Goal: Information Seeking & Learning: Learn about a topic

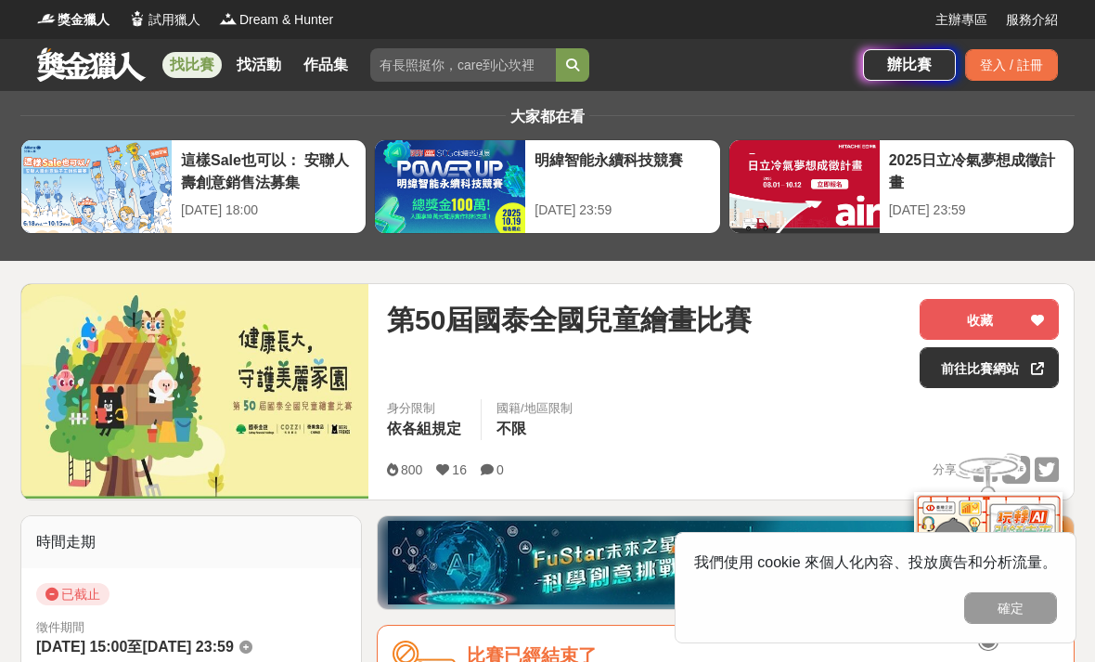
click at [179, 59] on link "找比賽" at bounding box center [191, 65] width 59 height 26
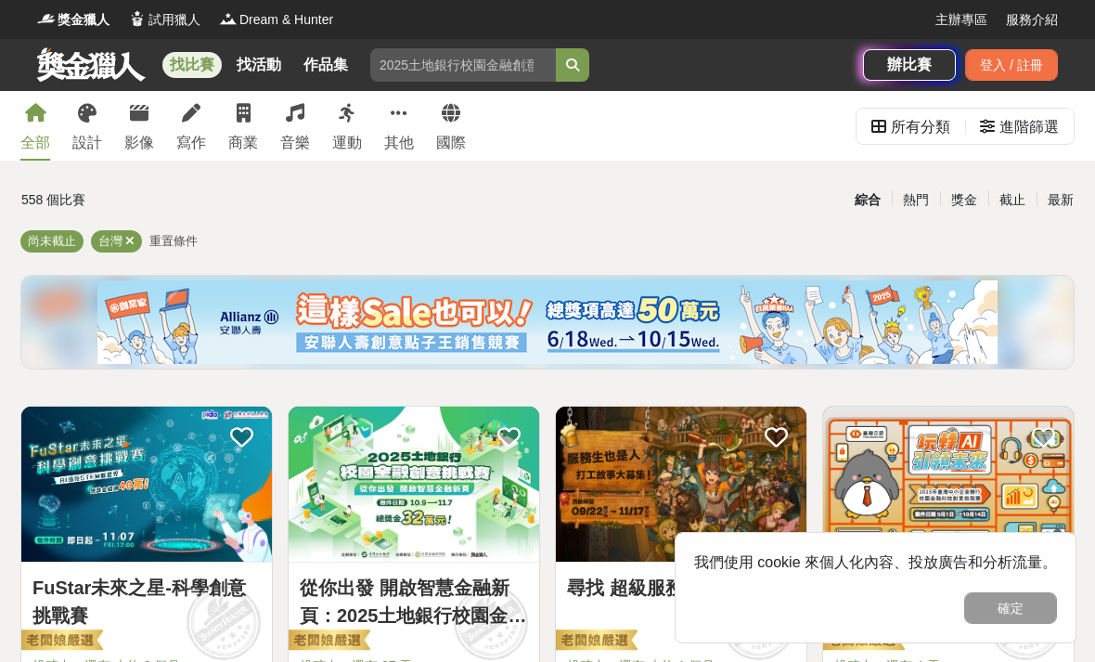
click at [86, 122] on icon at bounding box center [87, 113] width 19 height 19
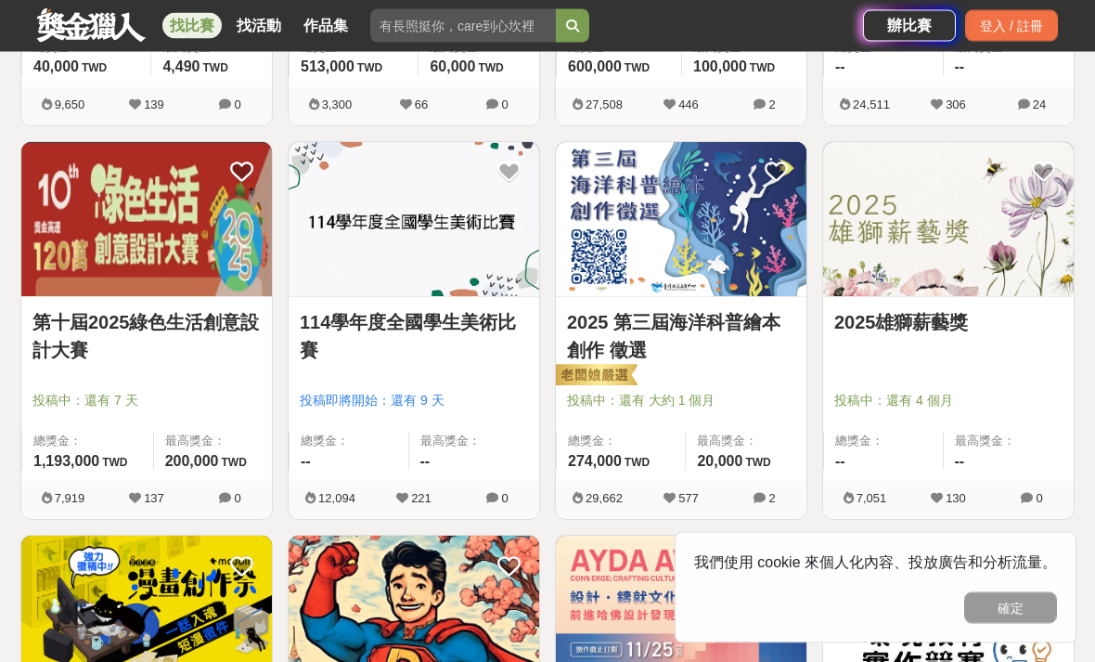
scroll to position [661, 0]
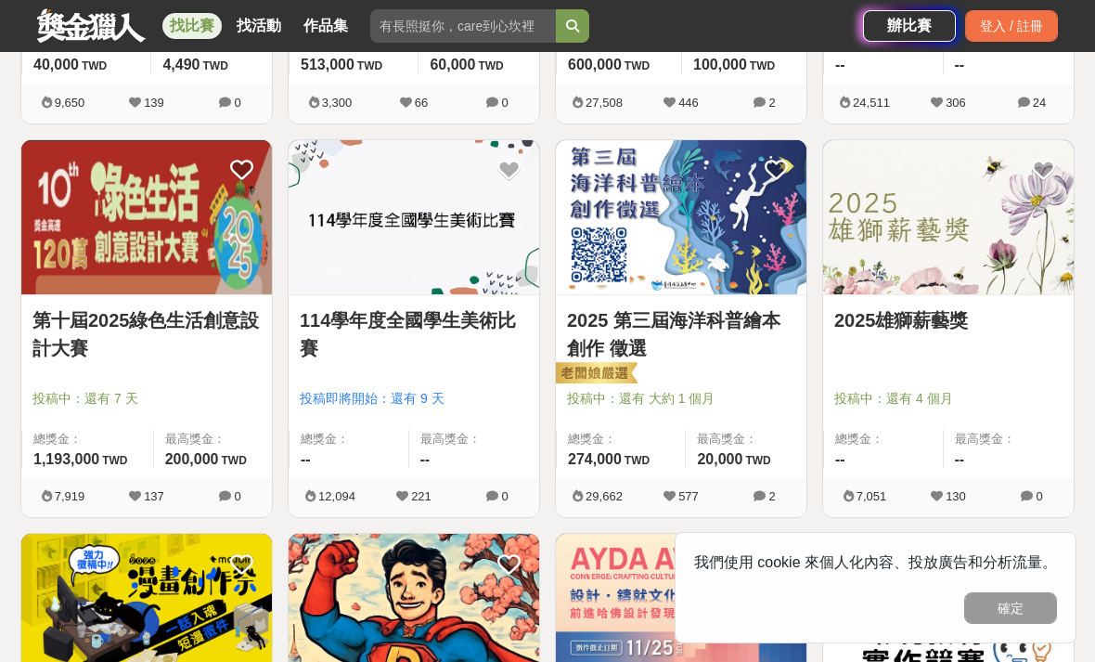
click at [346, 315] on link "114學年度全國學生美術比賽" at bounding box center [414, 334] width 228 height 56
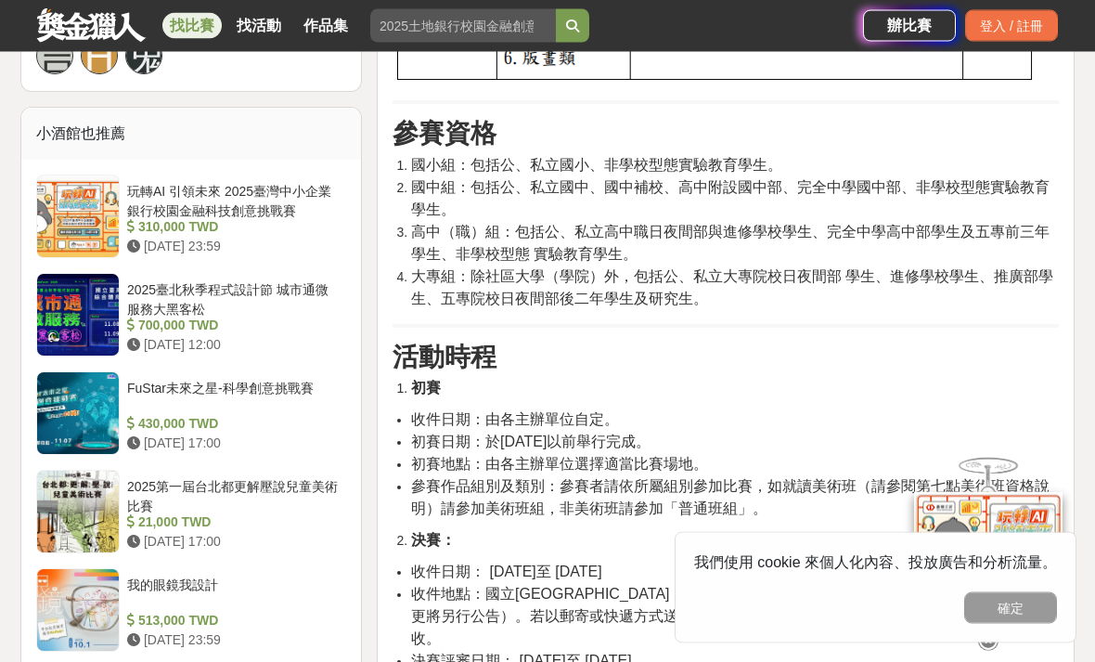
scroll to position [1494, 0]
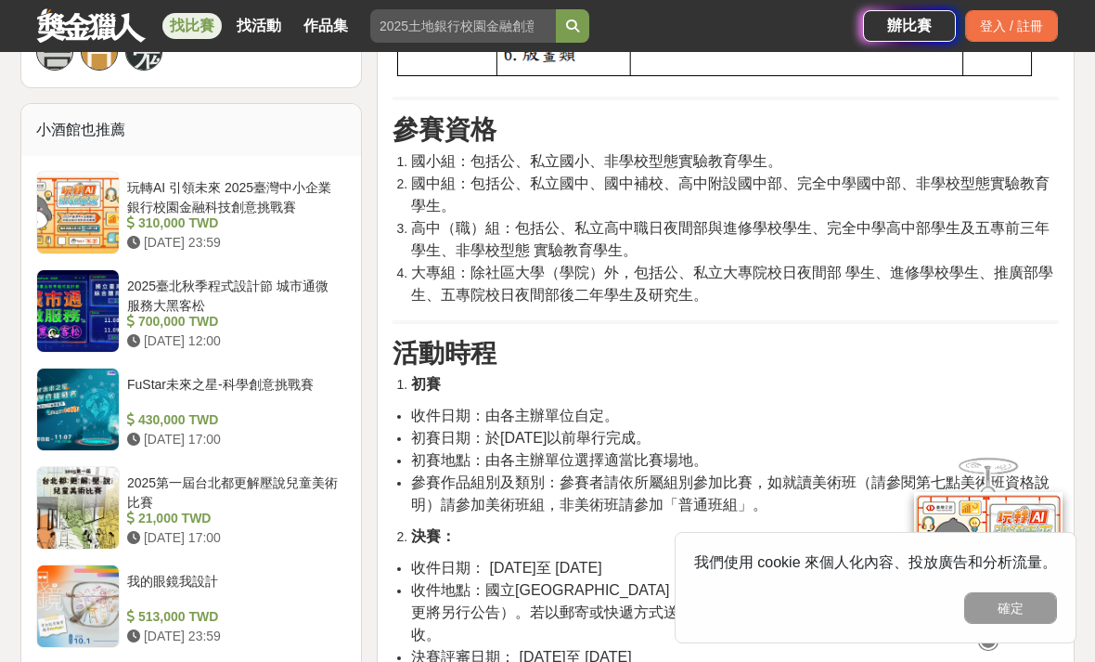
click at [1014, 624] on button "確定" at bounding box center [1010, 608] width 93 height 32
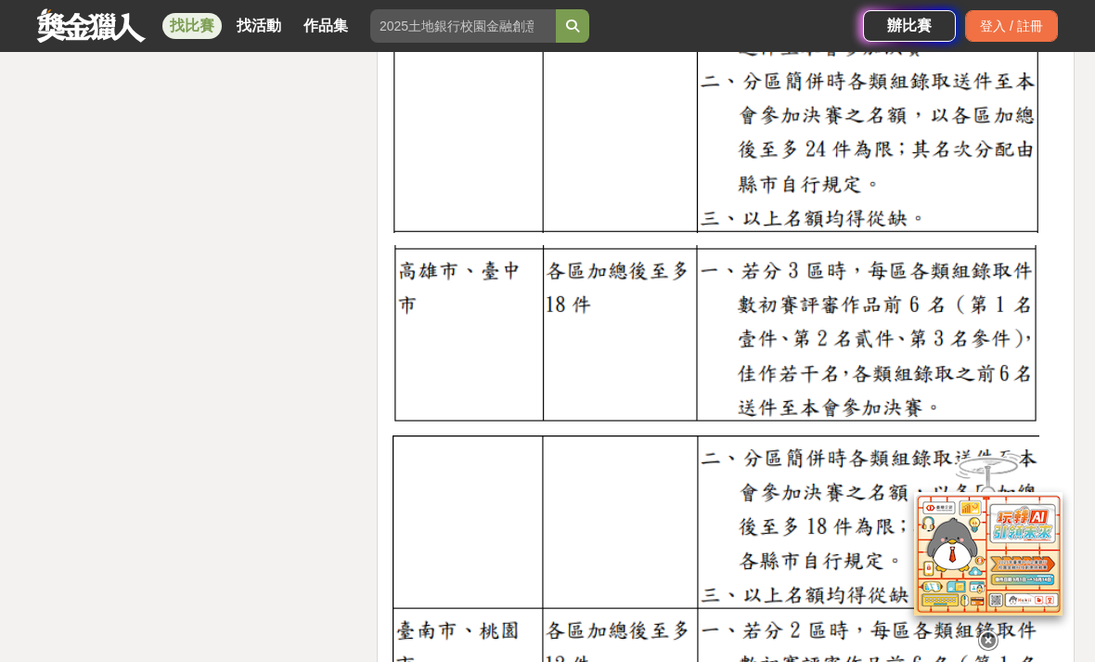
scroll to position [3727, 0]
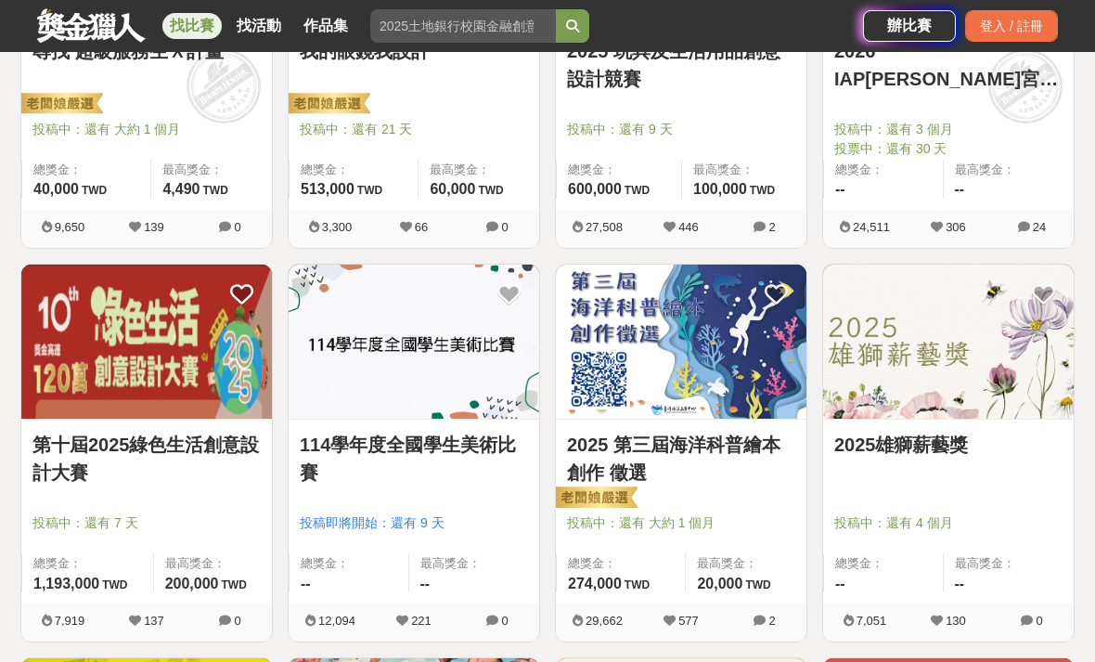
scroll to position [550, 0]
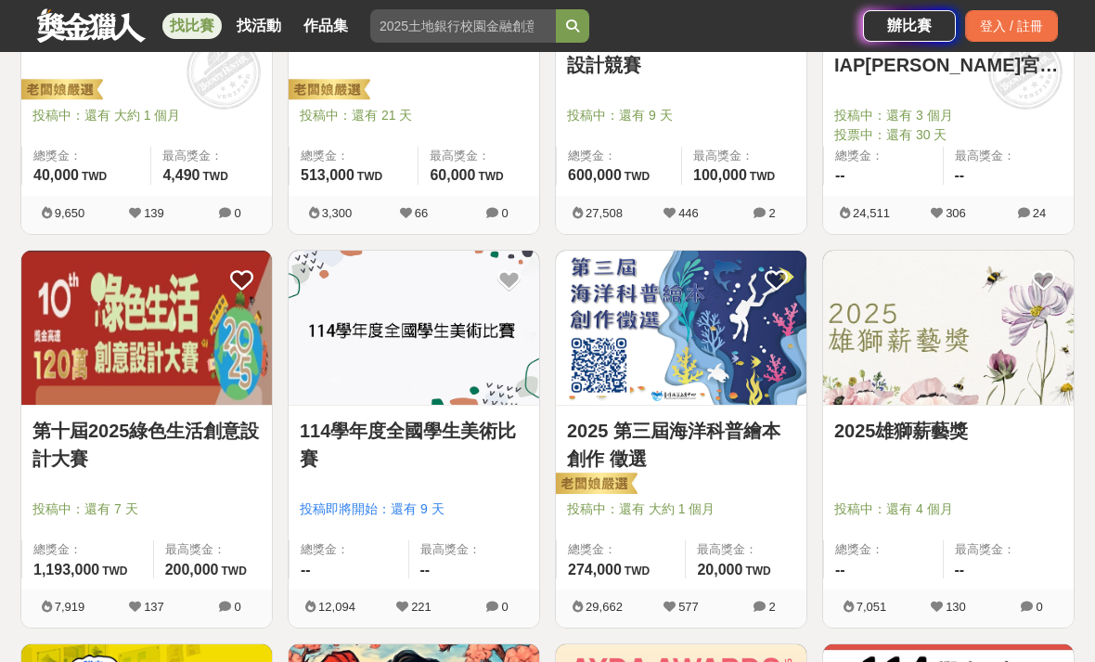
click at [342, 432] on link "114學年度全國學生美術比賽" at bounding box center [414, 445] width 228 height 56
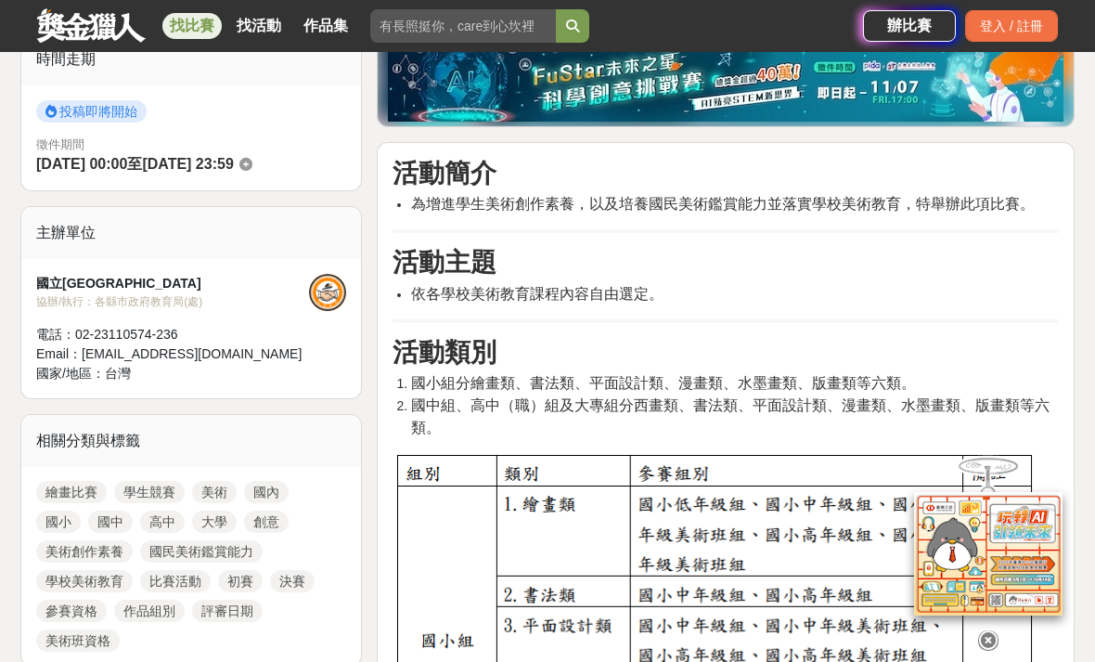
scroll to position [482, 0]
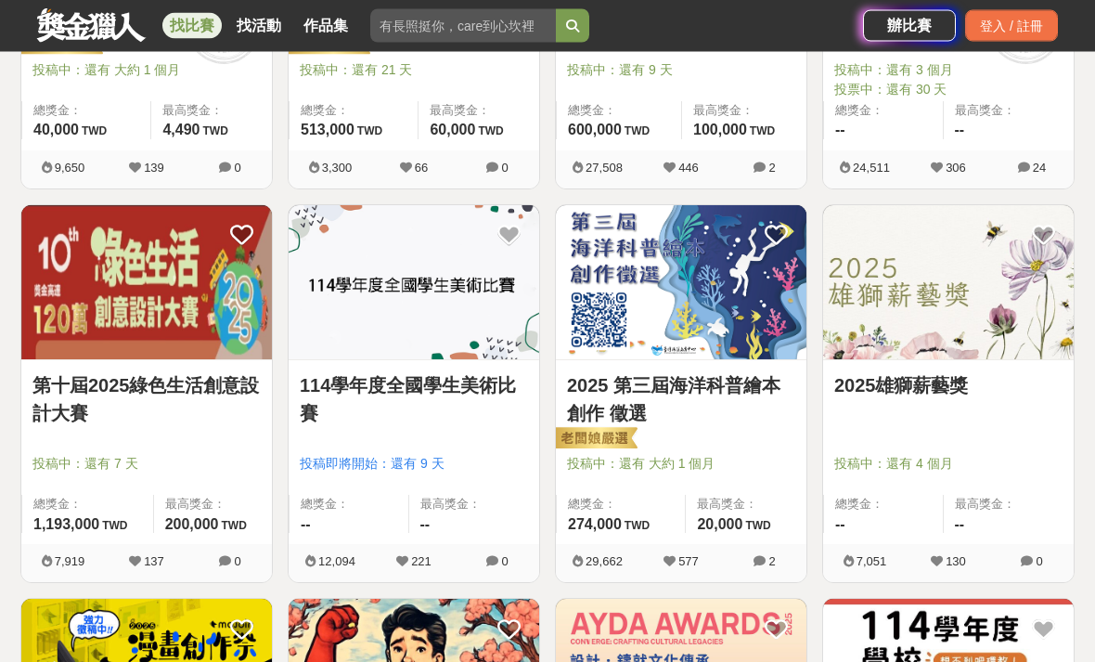
scroll to position [607, 0]
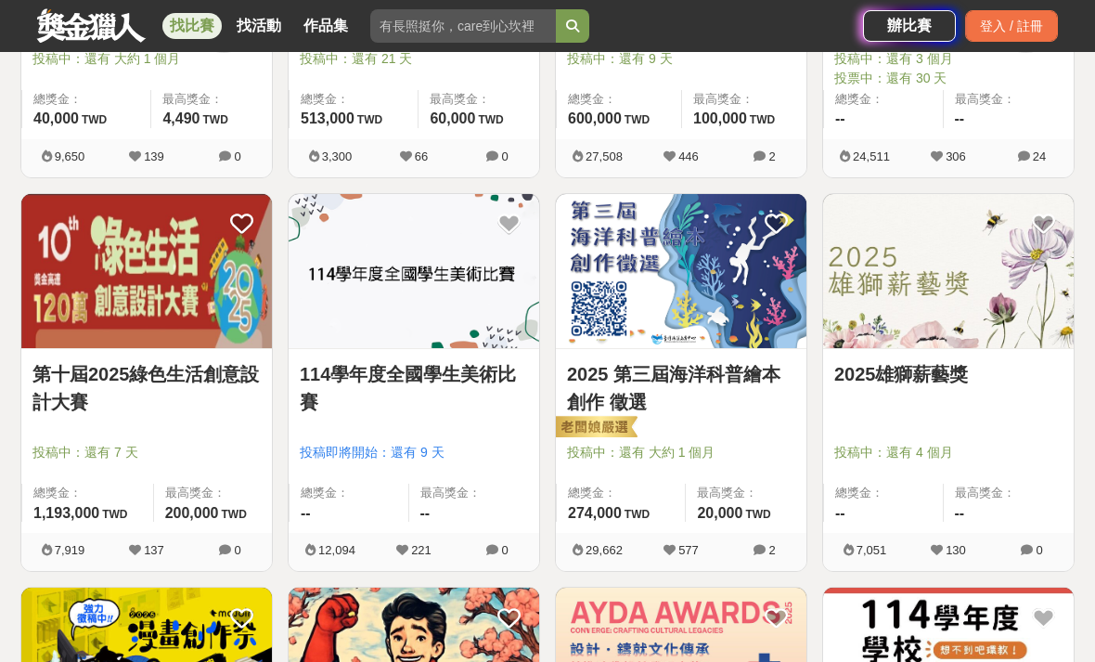
click at [936, 367] on link "2025雄獅薪藝獎" at bounding box center [948, 374] width 228 height 28
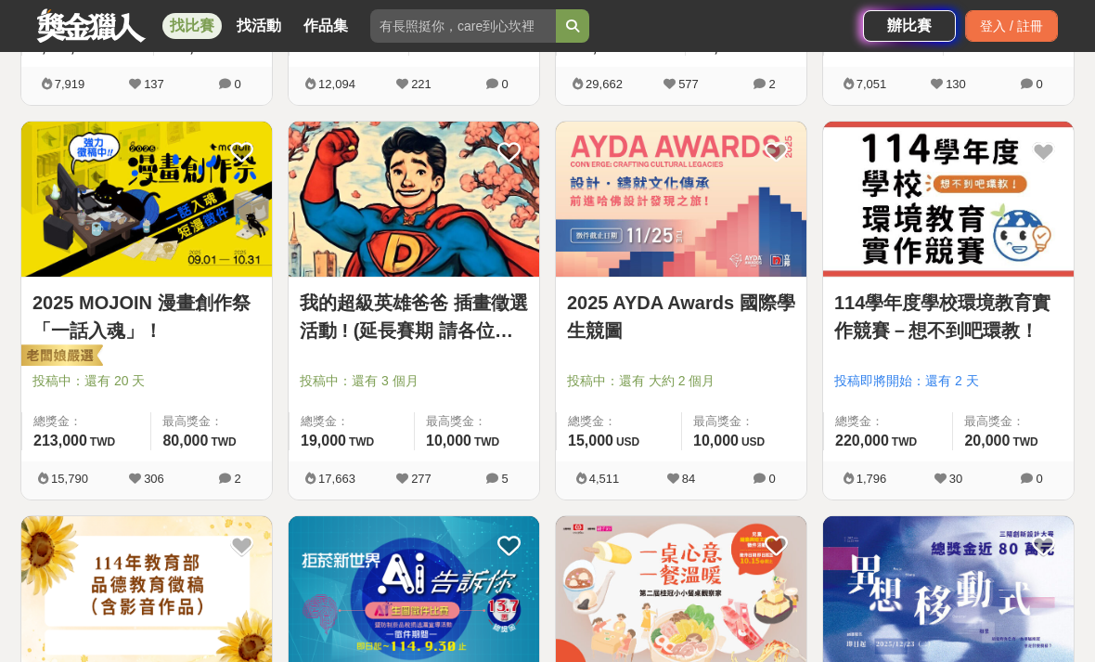
scroll to position [1076, 0]
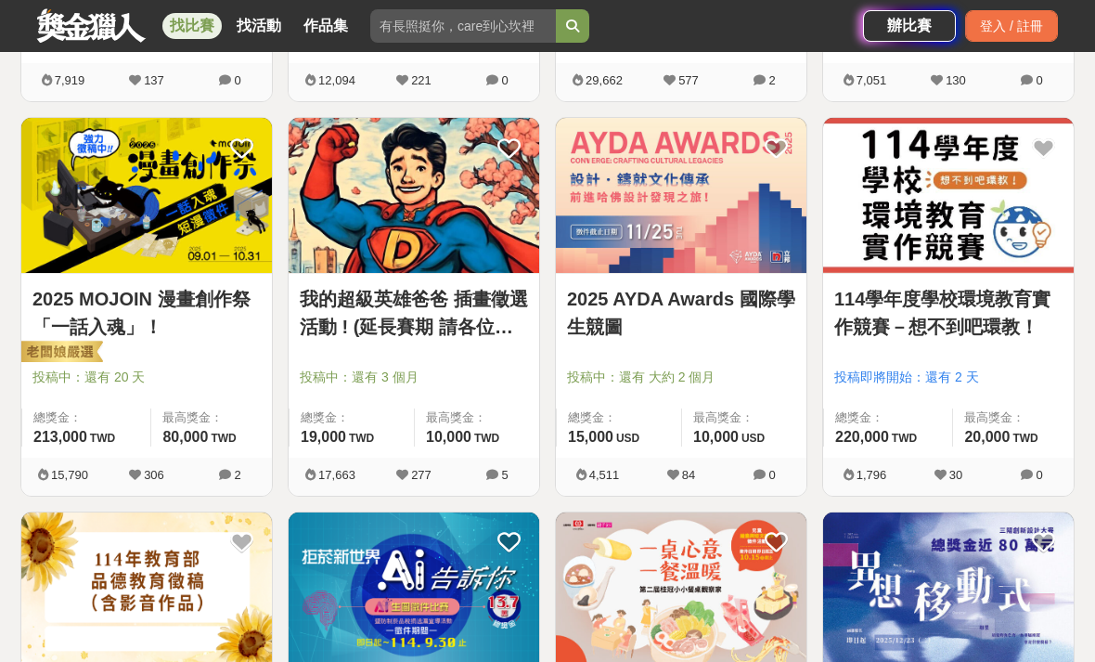
click at [329, 317] on link "我的超級英雄爸爸 插畫徵選活動 ! (延長賽期 請各位踴躍參與)" at bounding box center [414, 313] width 228 height 56
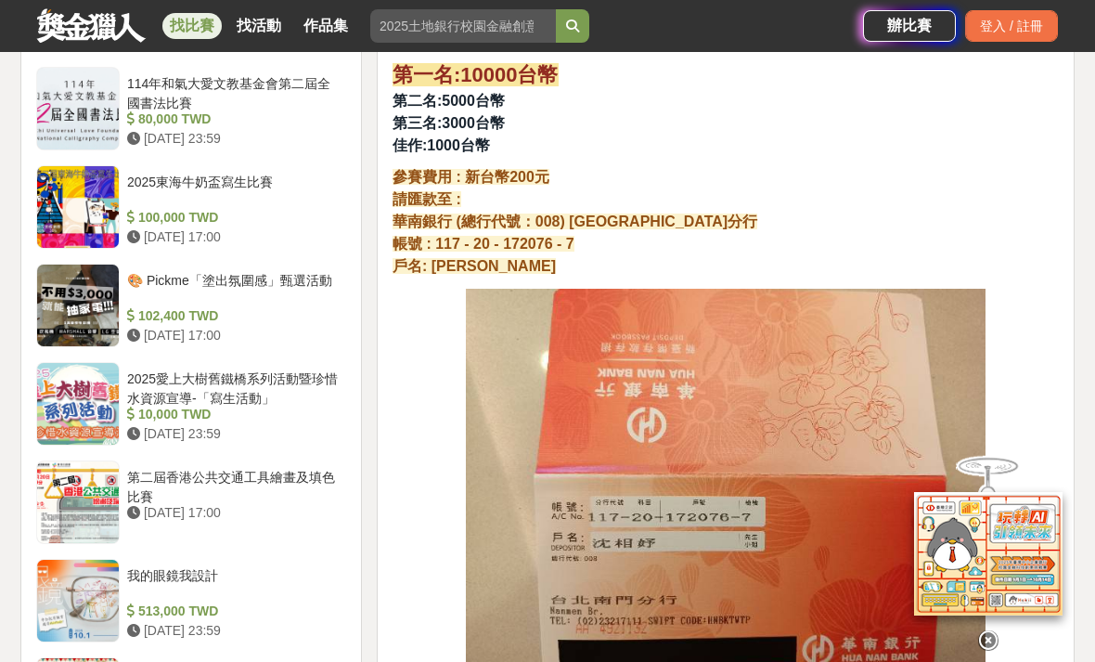
scroll to position [1874, 0]
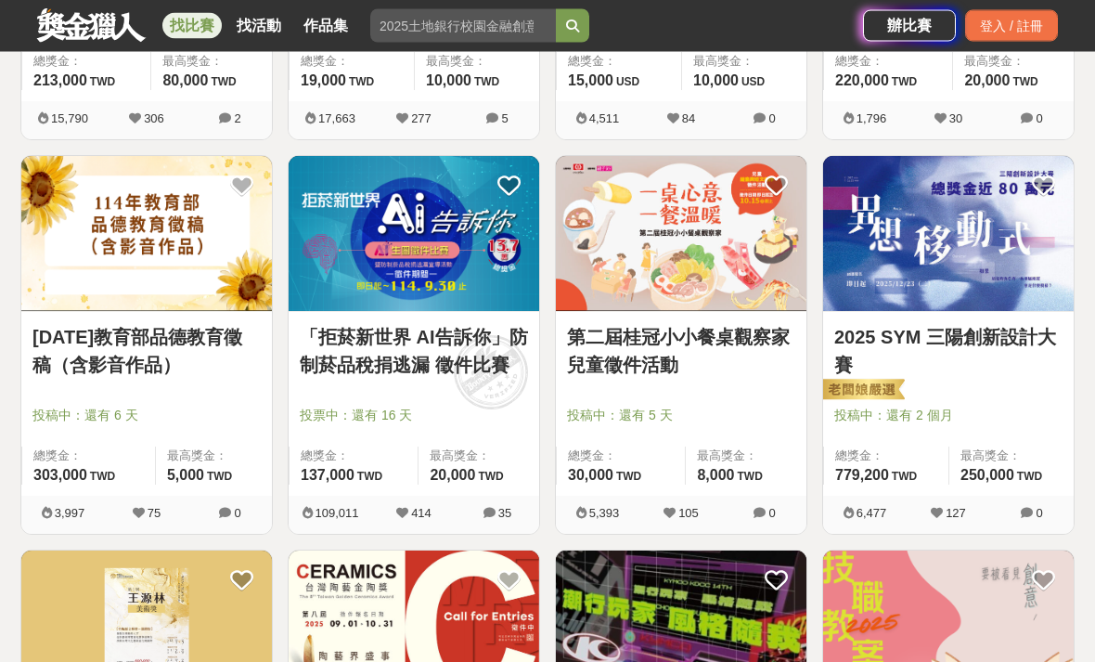
scroll to position [1435, 0]
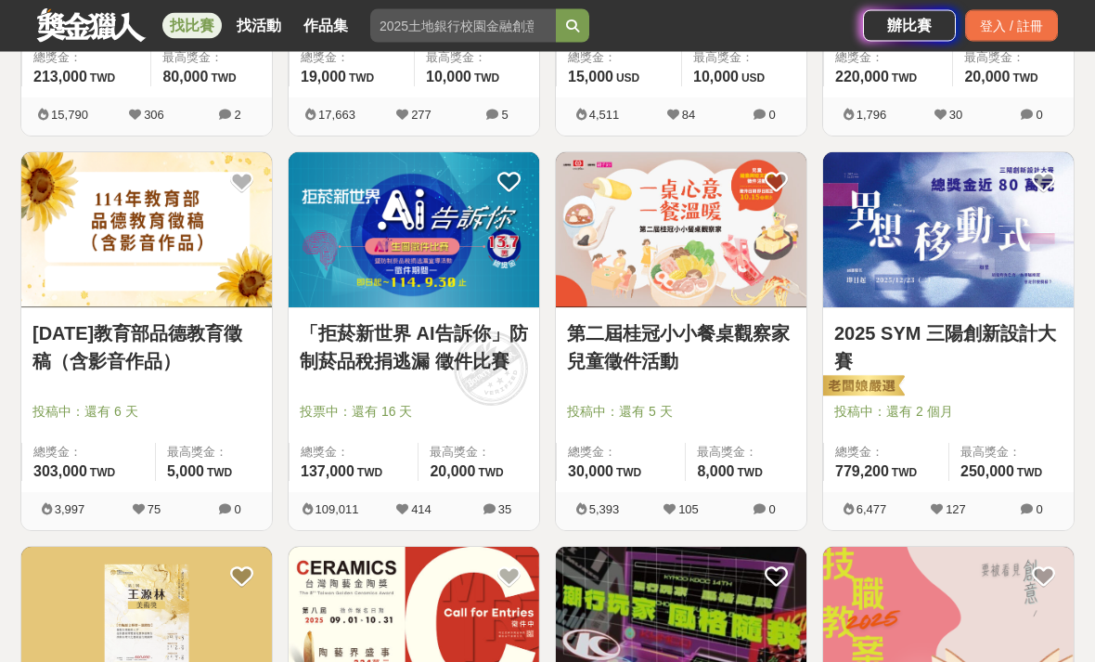
click at [605, 338] on link "第二屆桂冠小小餐桌觀察家兒童徵件活動" at bounding box center [681, 348] width 228 height 56
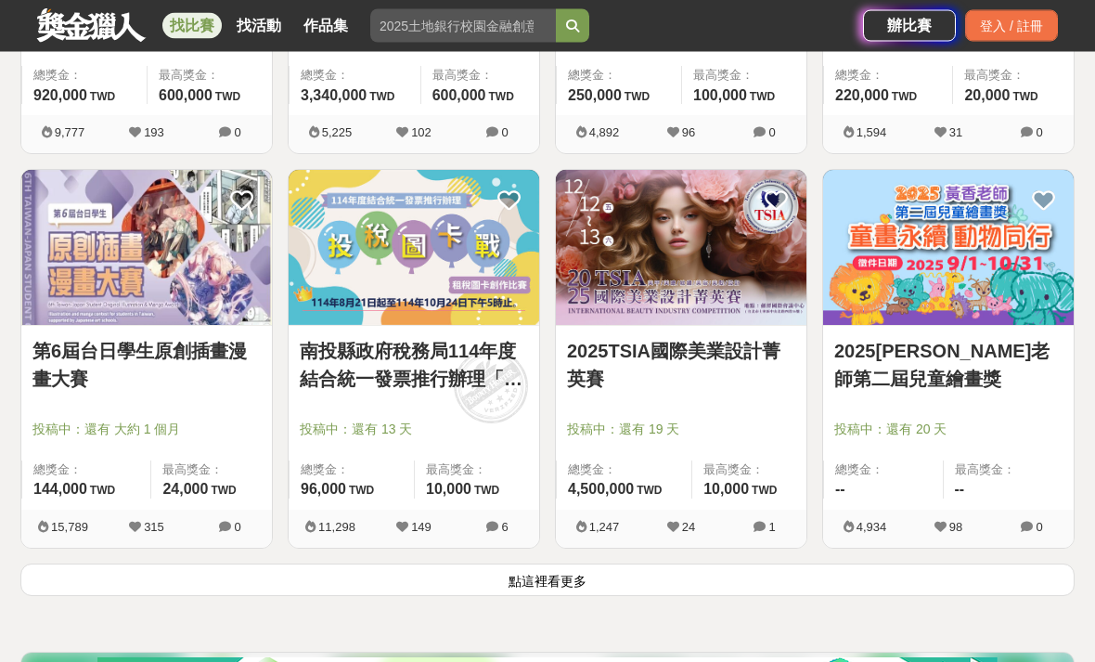
scroll to position [2207, 0]
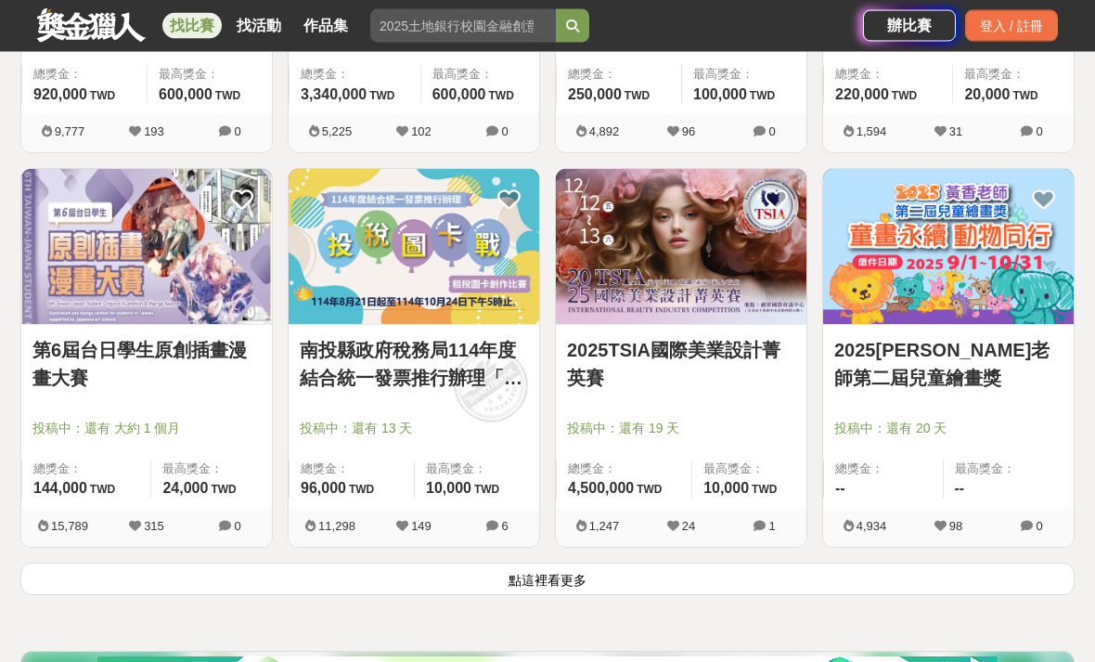
click at [999, 343] on link "2025[PERSON_NAME]老師第二屆兒童繪畫獎" at bounding box center [948, 365] width 228 height 56
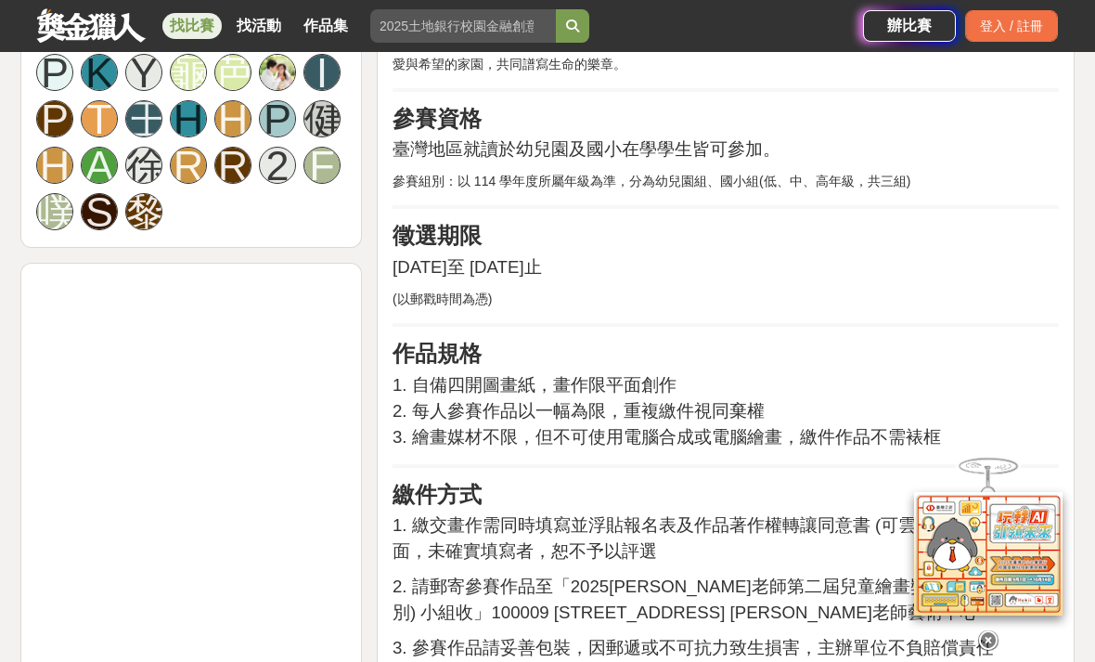
scroll to position [1371, 0]
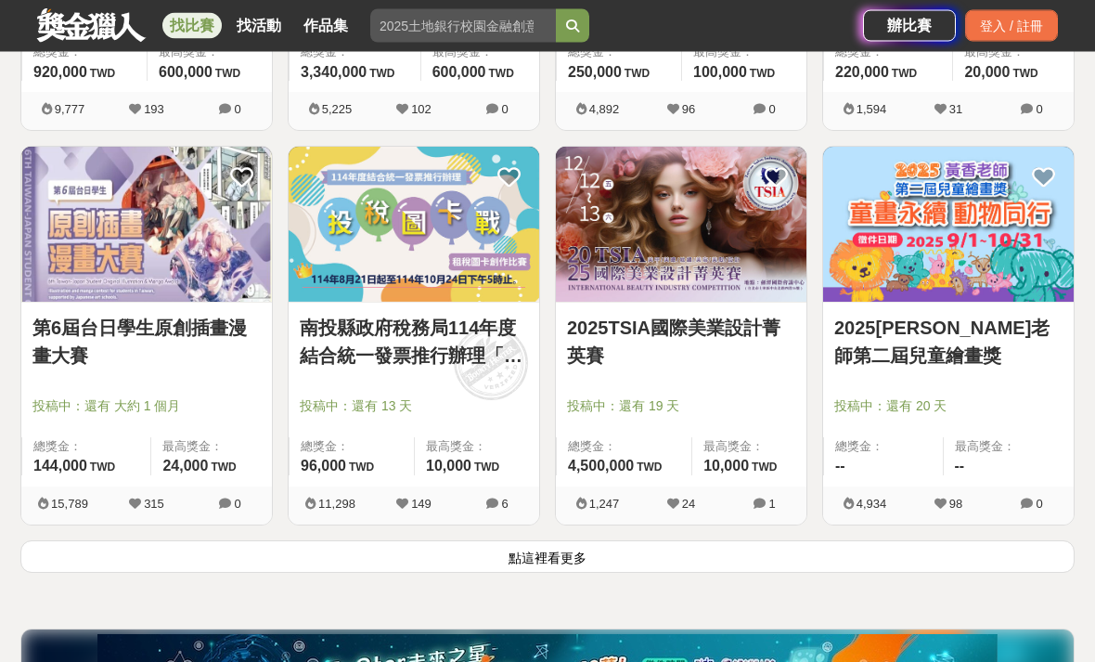
click at [213, 571] on button "點這裡看更多" at bounding box center [547, 557] width 1054 height 32
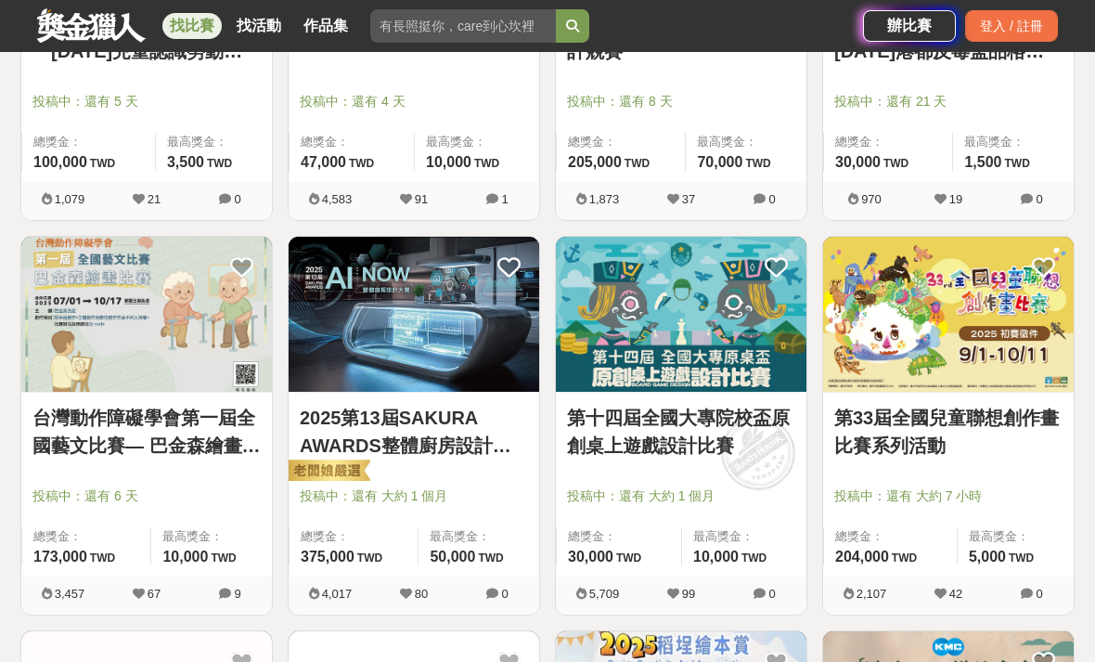
scroll to position [2928, 0]
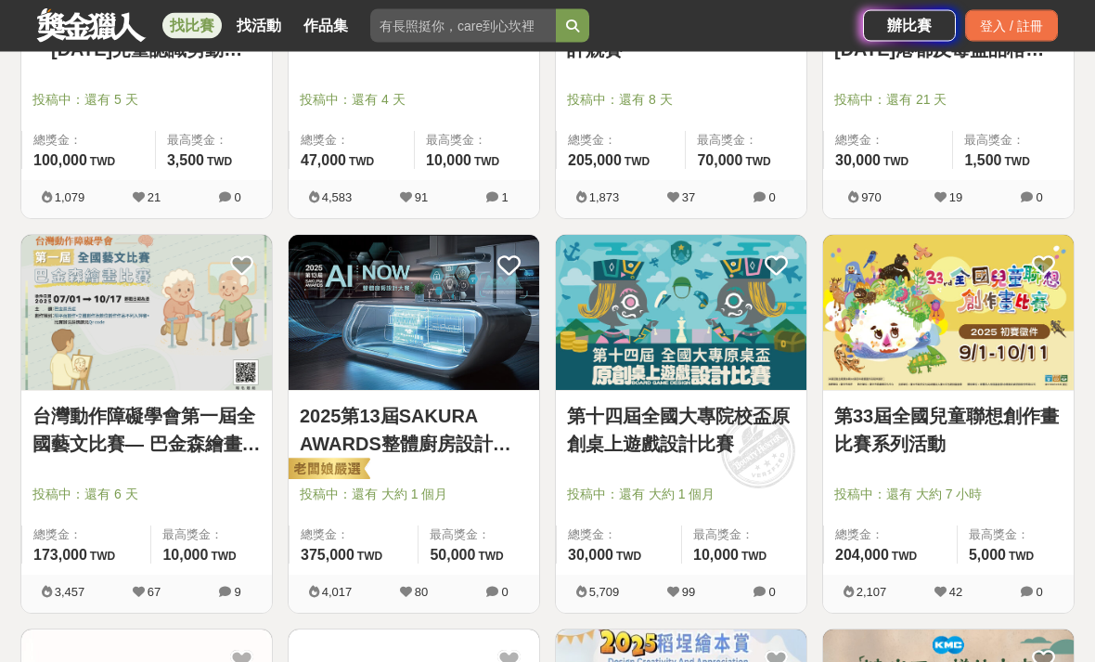
click at [105, 442] on link "台灣動作障礙學會第一屆全國藝文比賽— 巴金森繪畫比賽" at bounding box center [146, 431] width 228 height 56
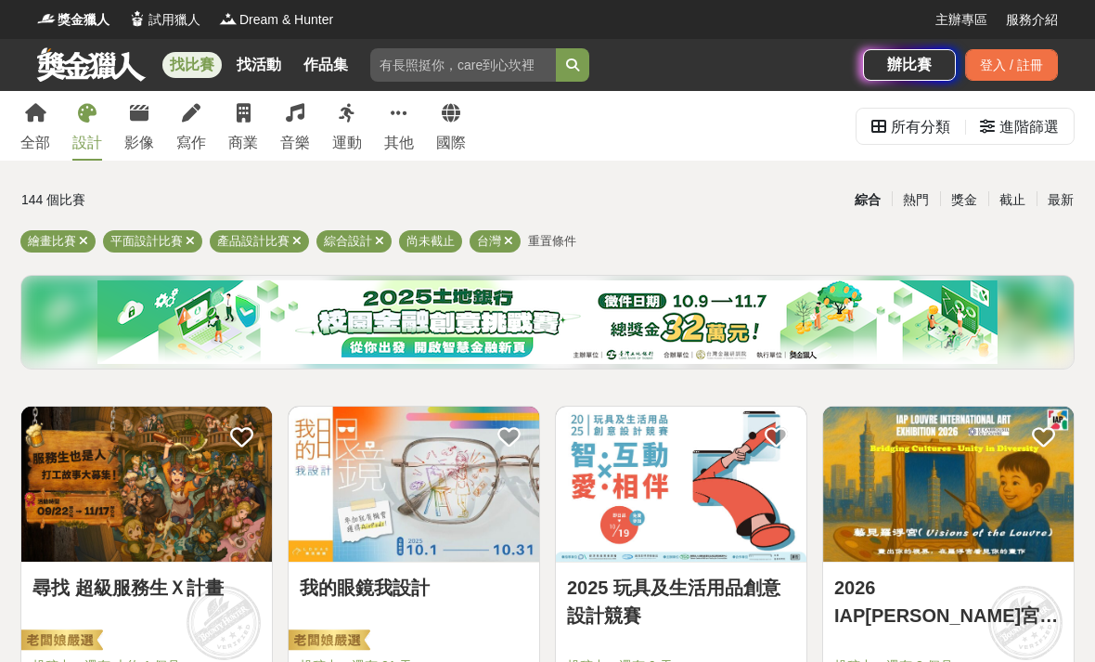
click at [1037, 127] on div "進階篩選" at bounding box center [1028, 127] width 59 height 37
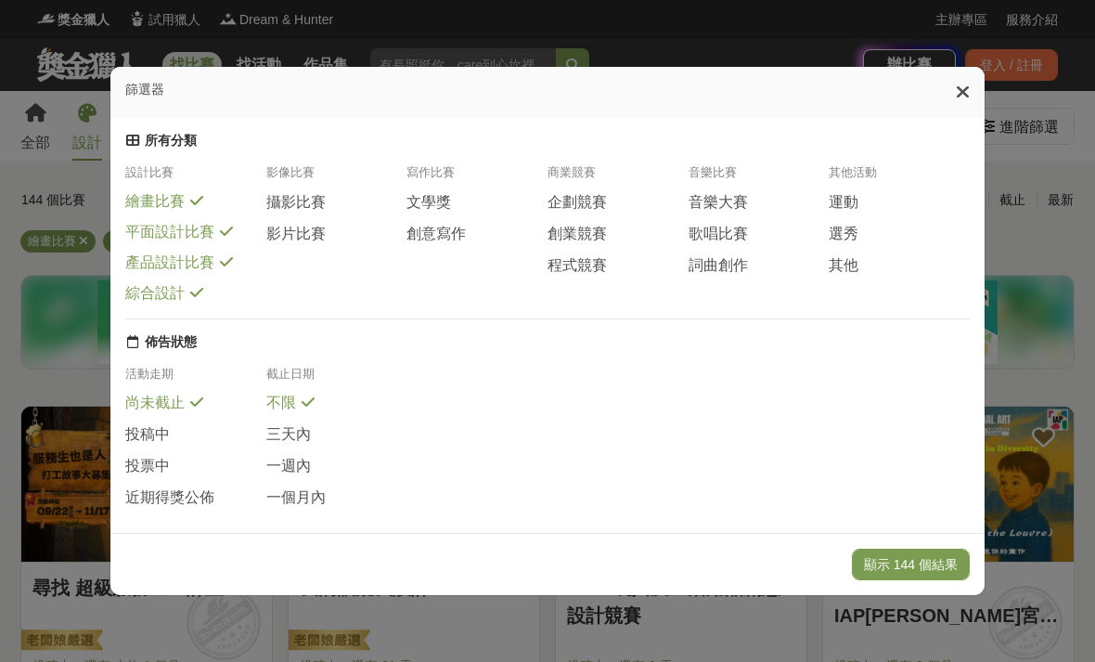
click at [282, 488] on span "一個月內" at bounding box center [295, 497] width 59 height 19
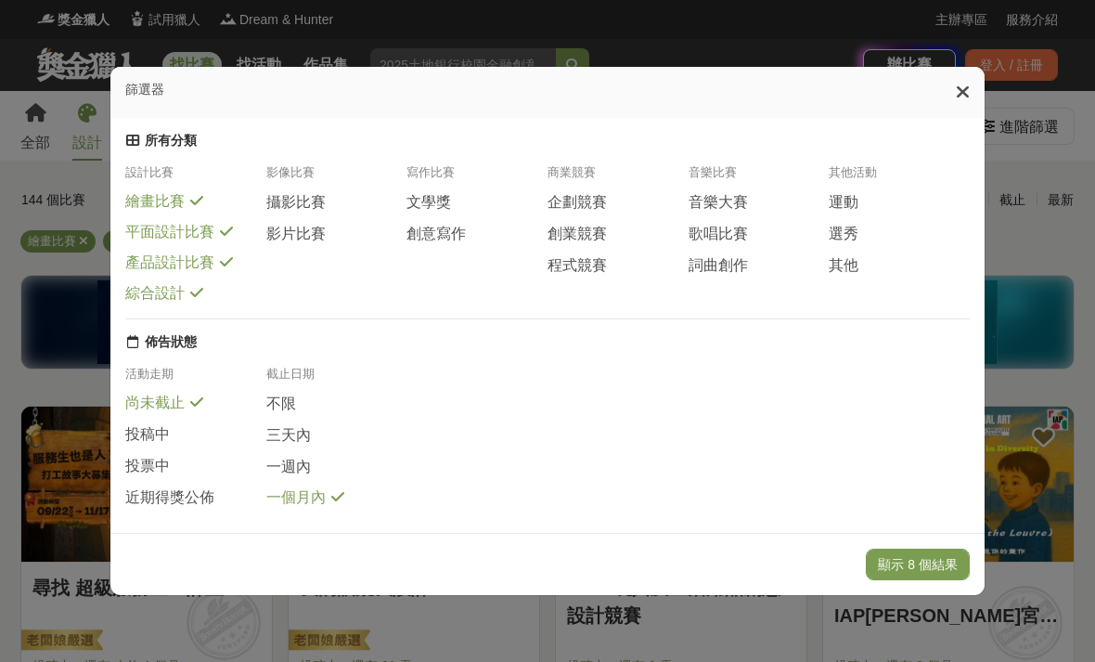
click at [920, 580] on button "顯示 8 個結果" at bounding box center [918, 564] width 104 height 32
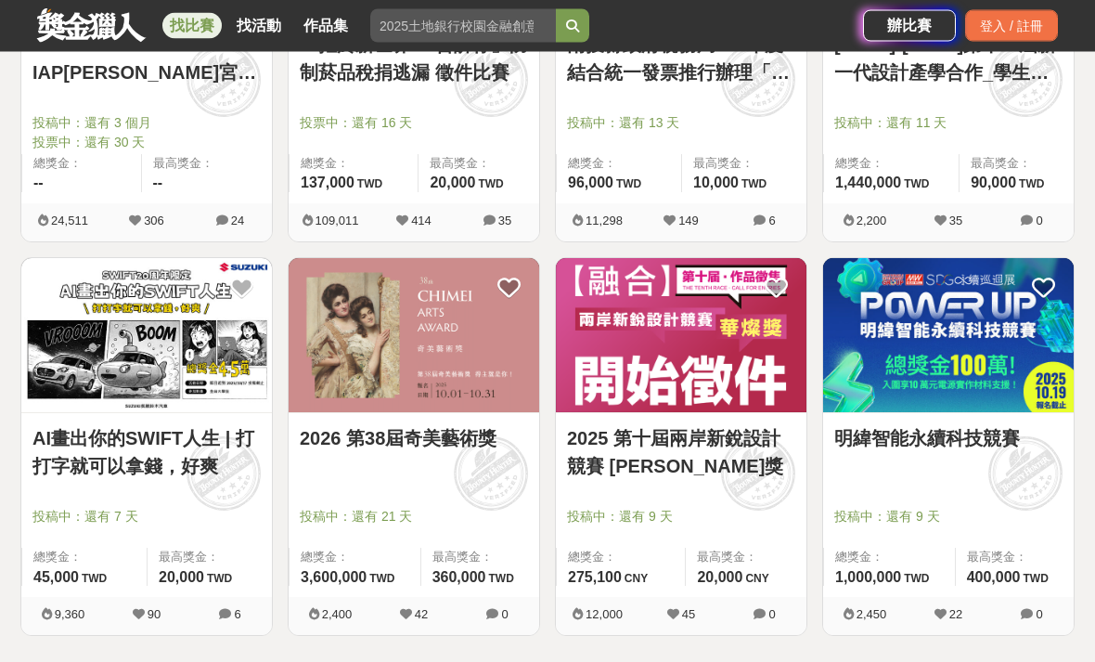
scroll to position [543, 0]
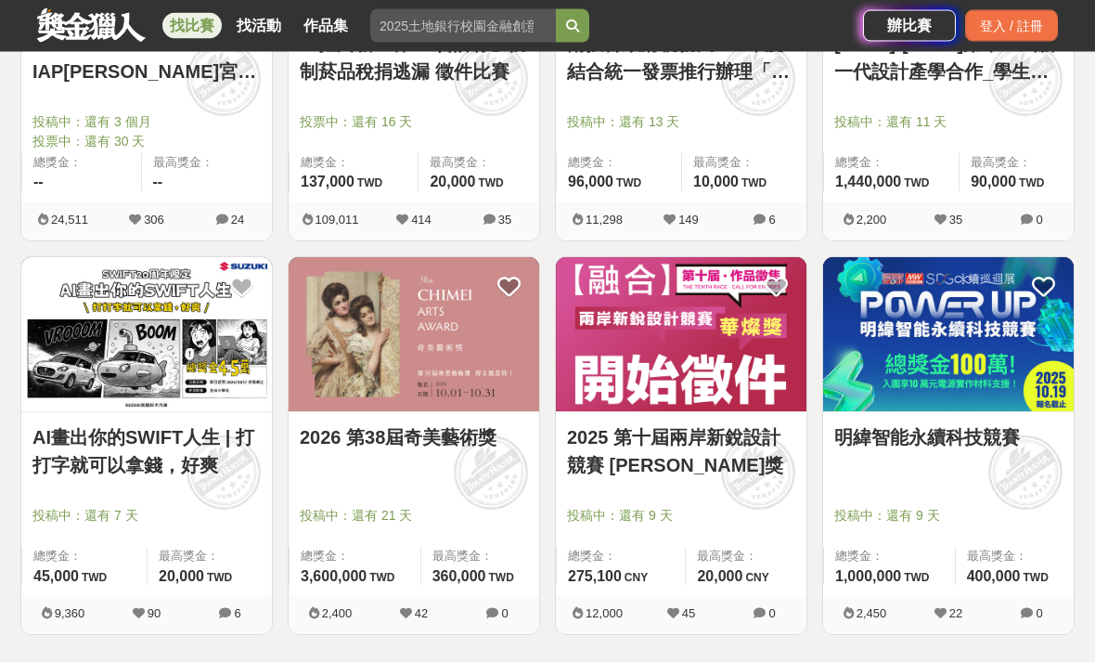
click at [374, 451] on link "2026 第38屆奇美藝術獎" at bounding box center [414, 438] width 228 height 28
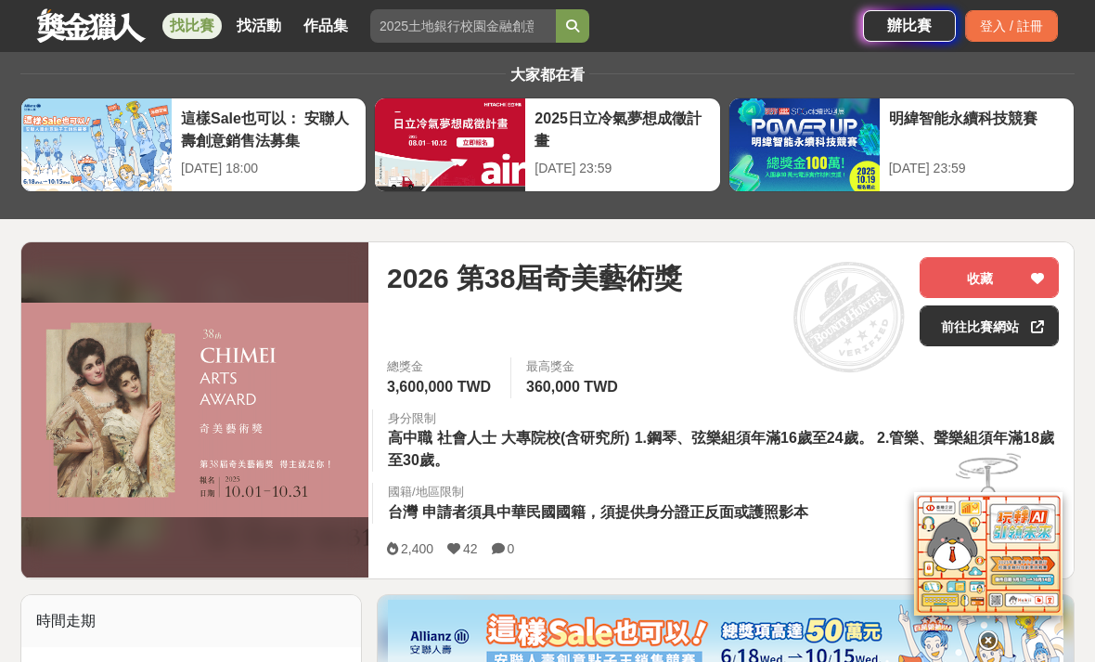
scroll to position [39, 0]
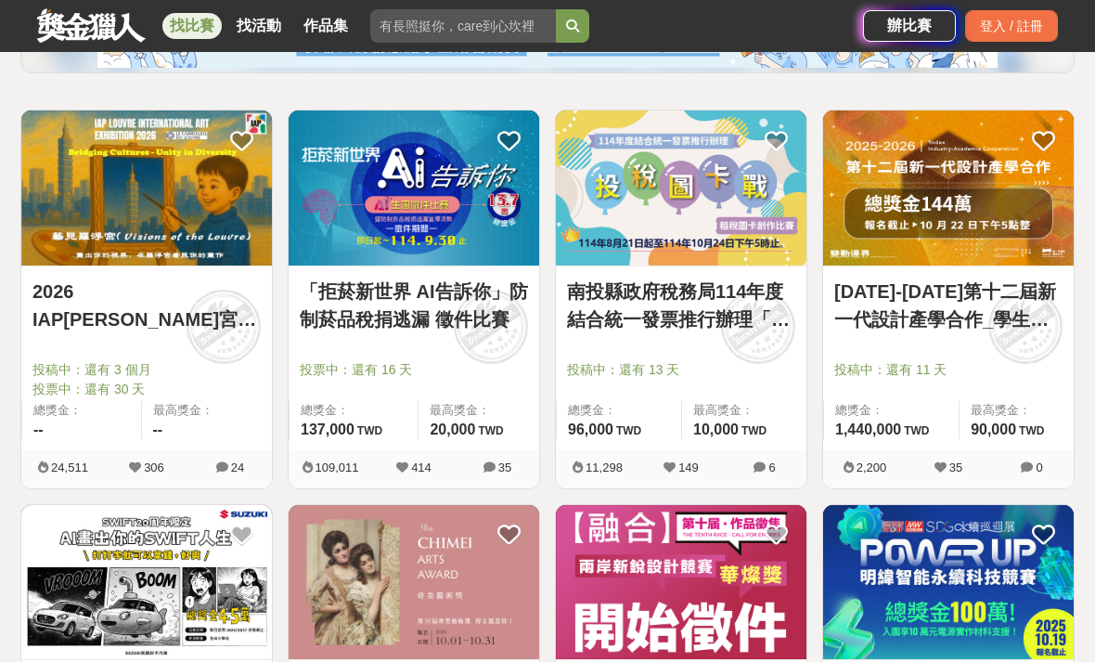
scroll to position [295, 0]
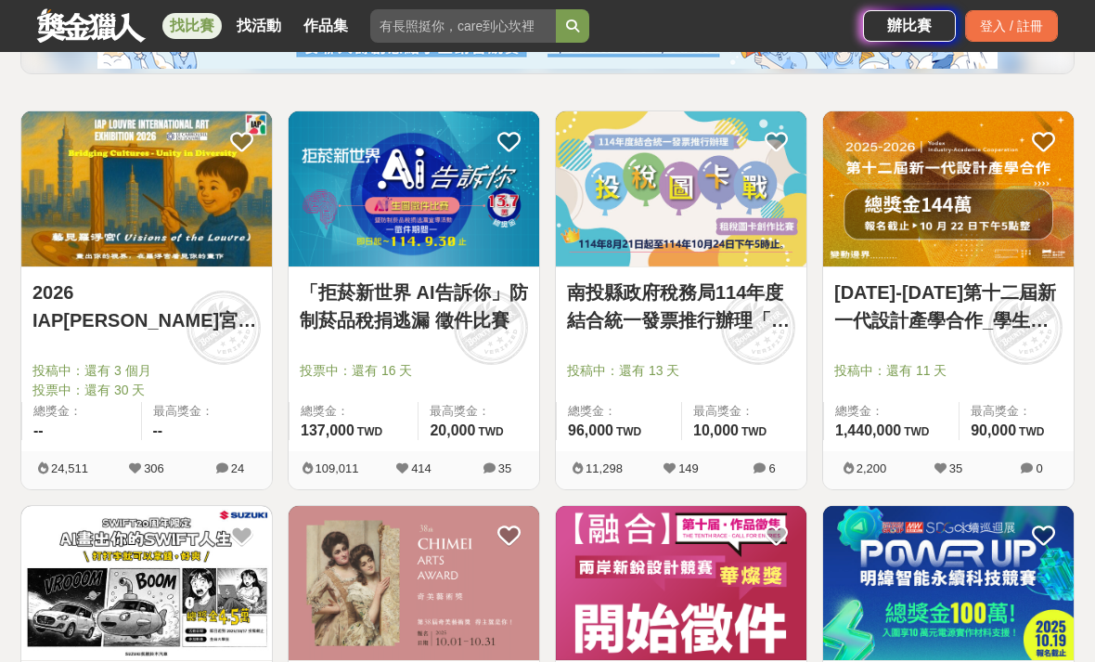
click at [118, 300] on link "2026 IAP[PERSON_NAME]宮國際藝術展徵件" at bounding box center [146, 306] width 228 height 56
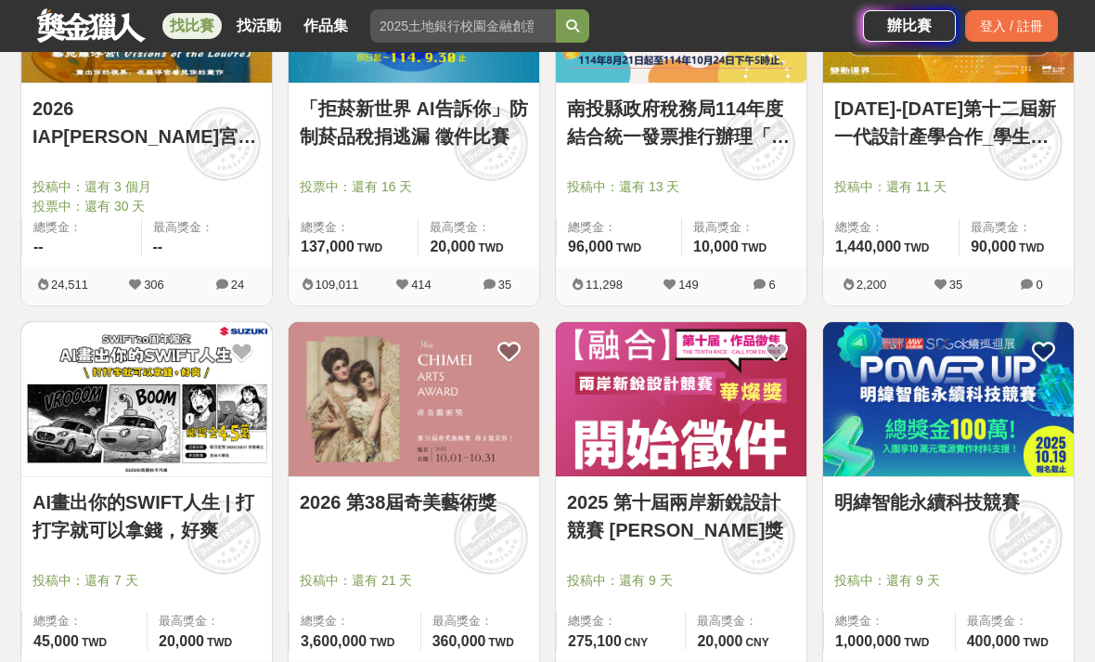
scroll to position [479, 0]
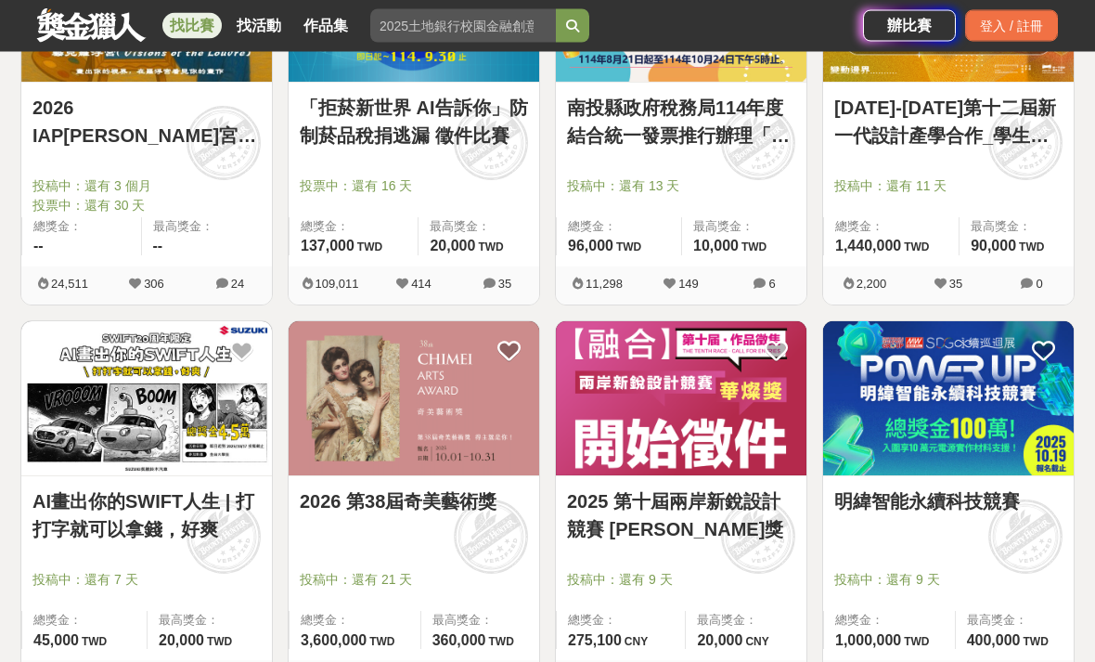
click at [353, 497] on link "2026 第38屆奇美藝術獎" at bounding box center [414, 502] width 228 height 28
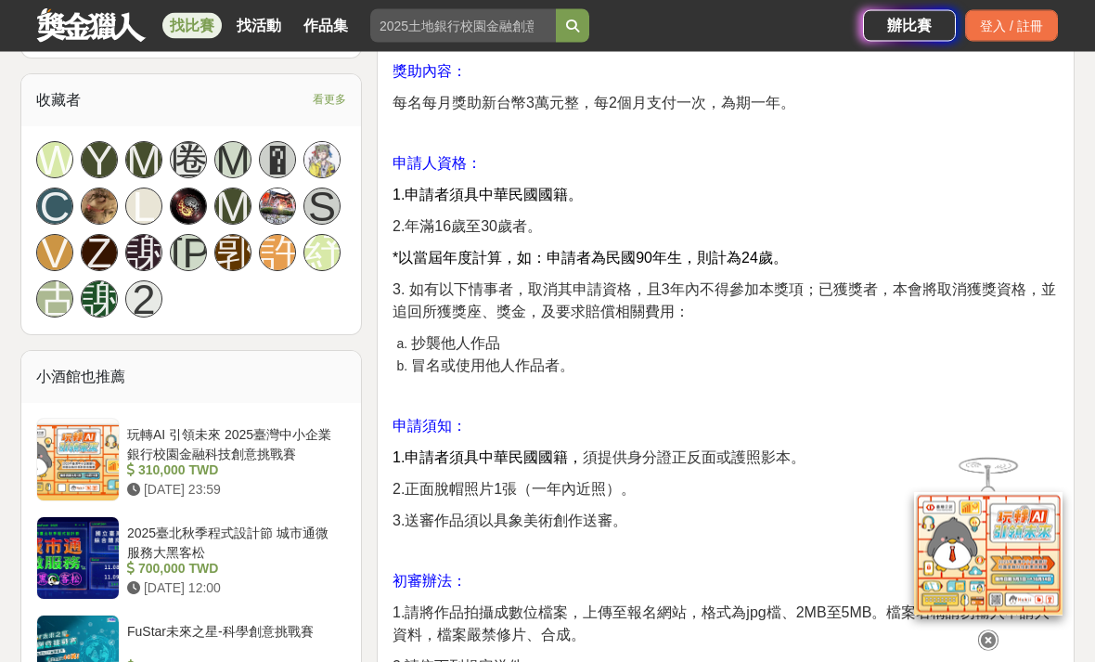
scroll to position [1557, 0]
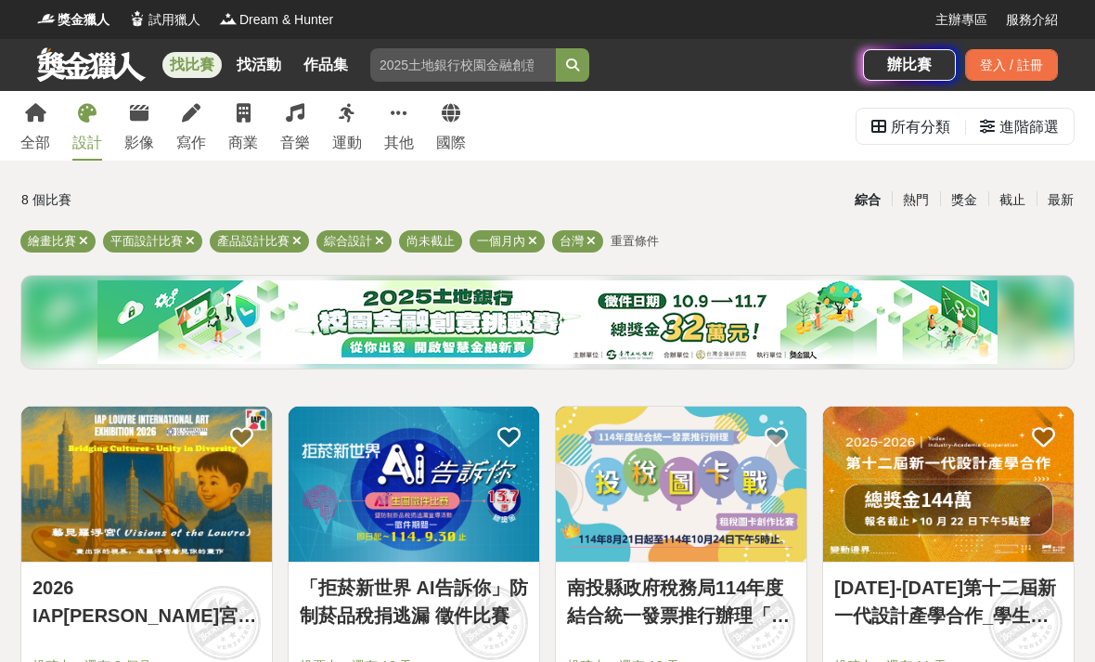
click at [991, 126] on icon at bounding box center [987, 126] width 15 height 15
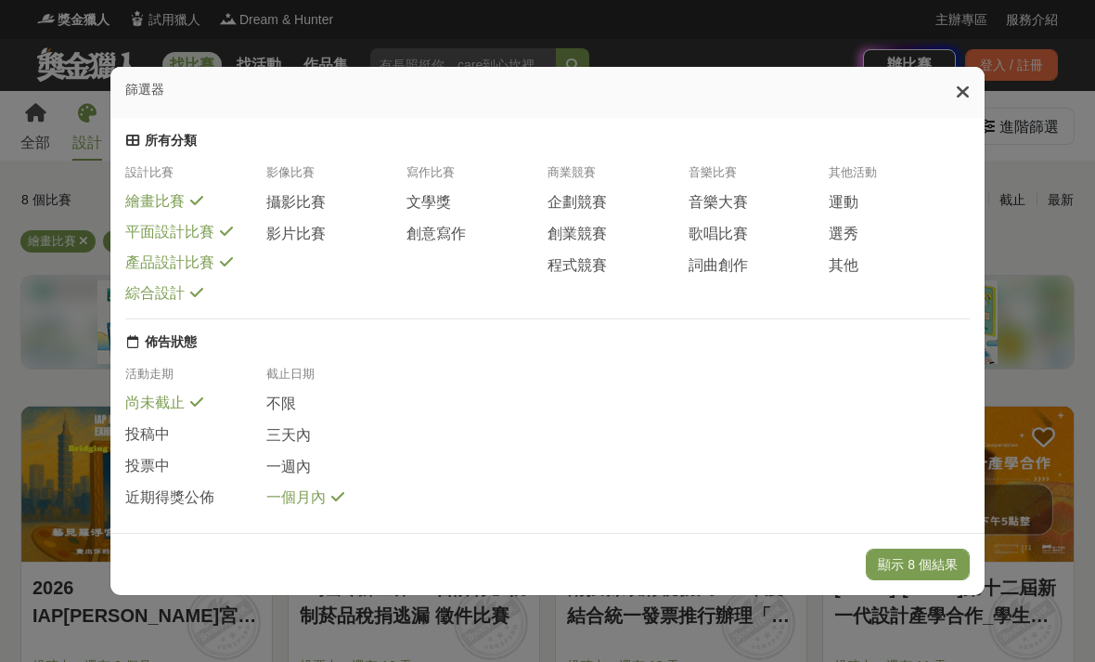
click at [149, 425] on span "投稿中" at bounding box center [147, 434] width 45 height 19
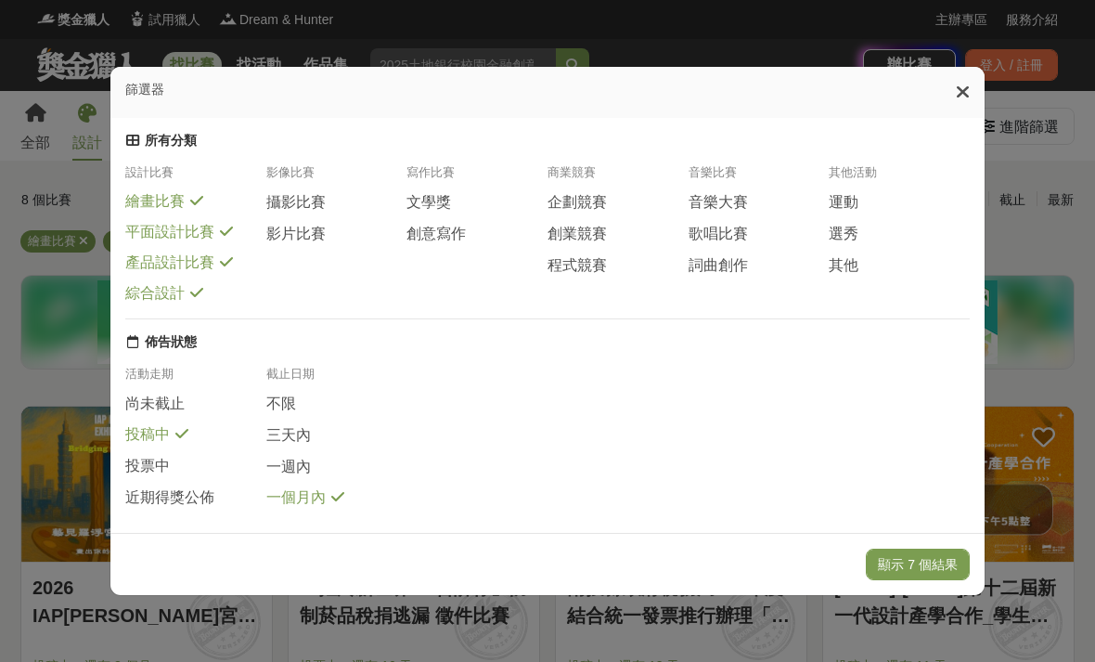
click at [917, 580] on button "顯示 7 個結果" at bounding box center [918, 564] width 104 height 32
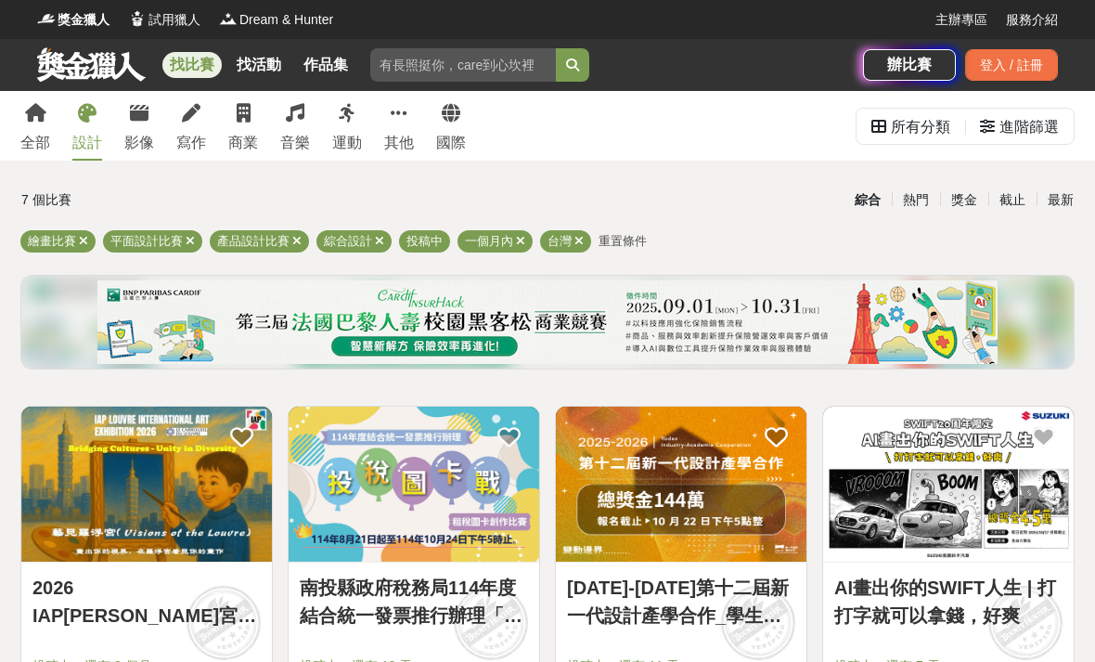
click at [1011, 126] on div "進階篩選" at bounding box center [1028, 127] width 59 height 37
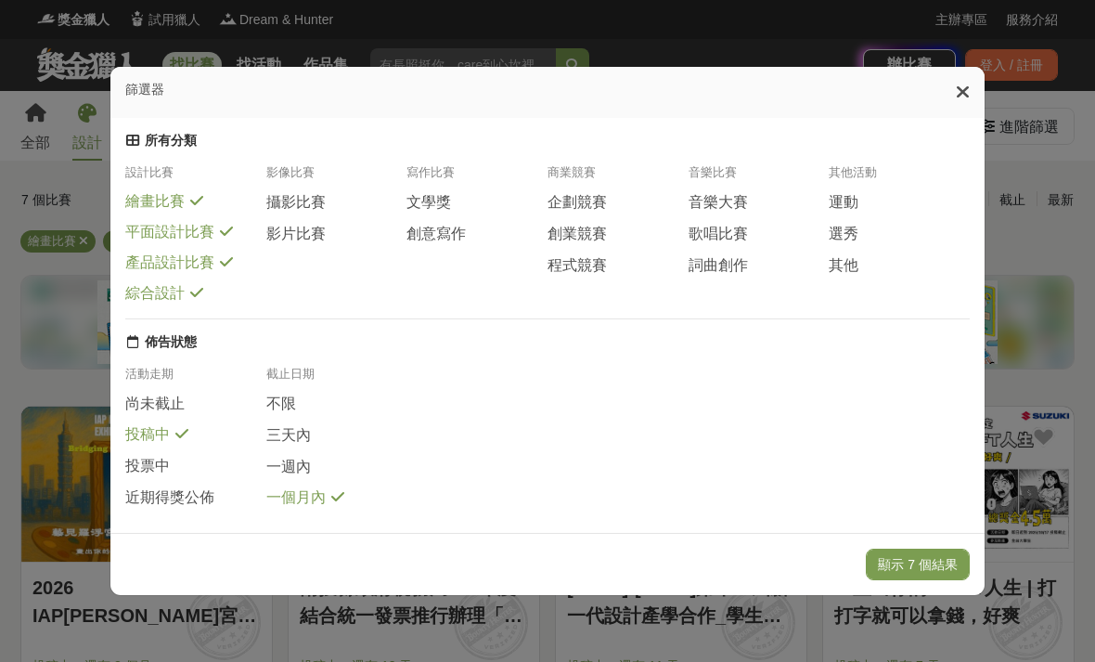
click at [150, 397] on span "尚未截止" at bounding box center [154, 403] width 59 height 19
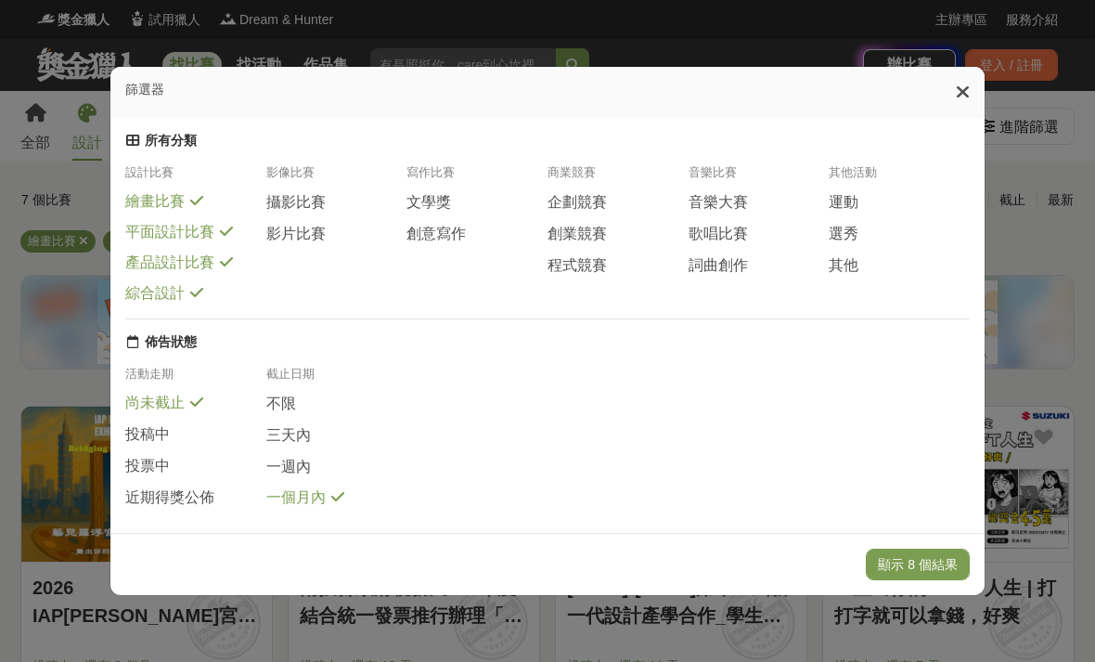
click at [917, 580] on button "顯示 8 個結果" at bounding box center [918, 564] width 104 height 32
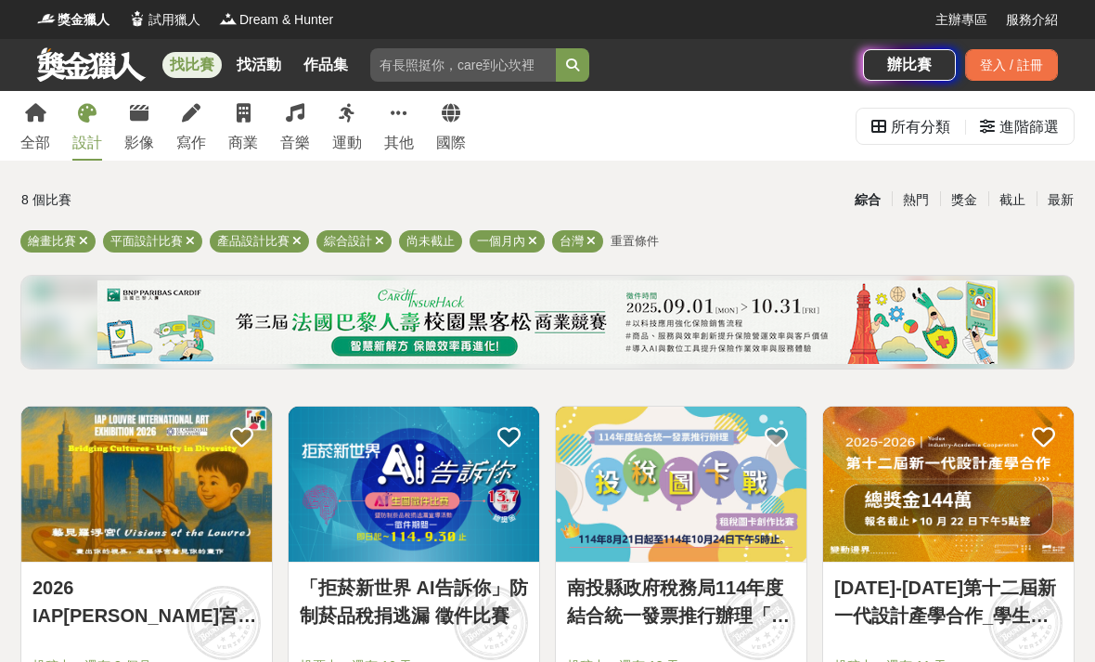
click at [297, 236] on icon at bounding box center [296, 241] width 9 height 12
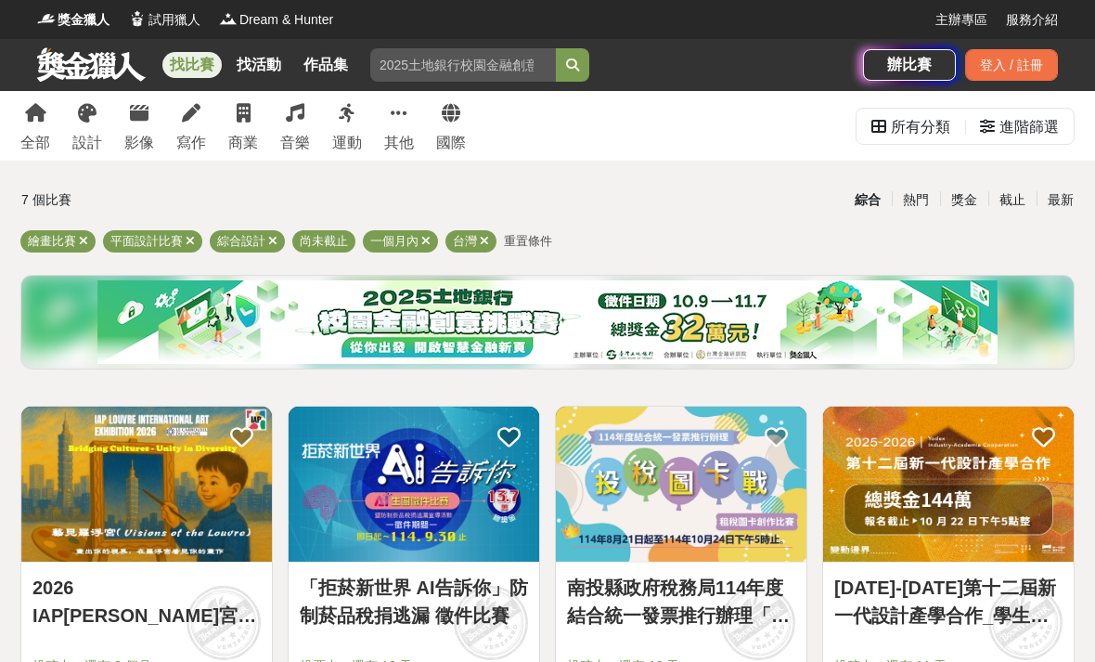
click at [269, 238] on icon at bounding box center [272, 241] width 9 height 12
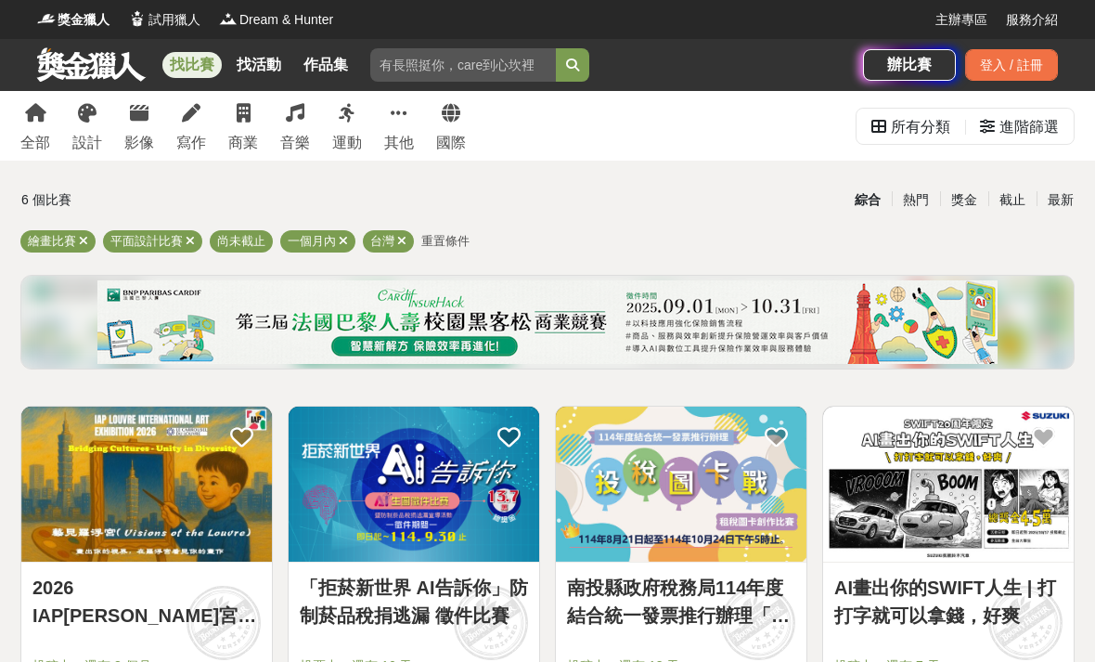
click at [192, 238] on icon at bounding box center [190, 241] width 9 height 12
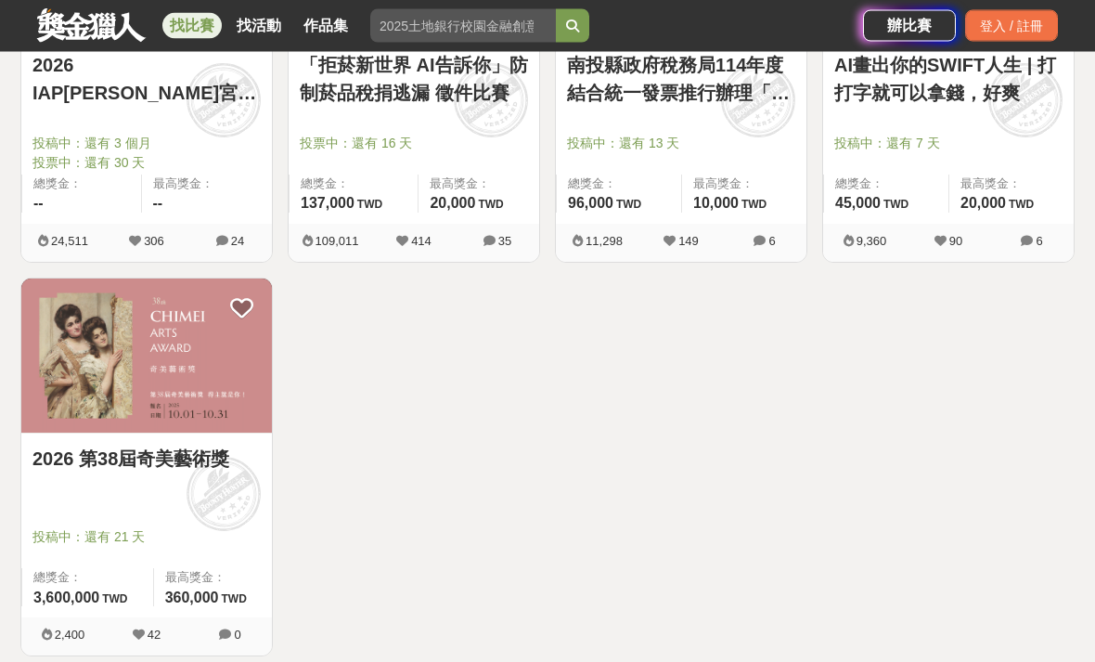
scroll to position [523, 0]
